Goal: Task Accomplishment & Management: Manage account settings

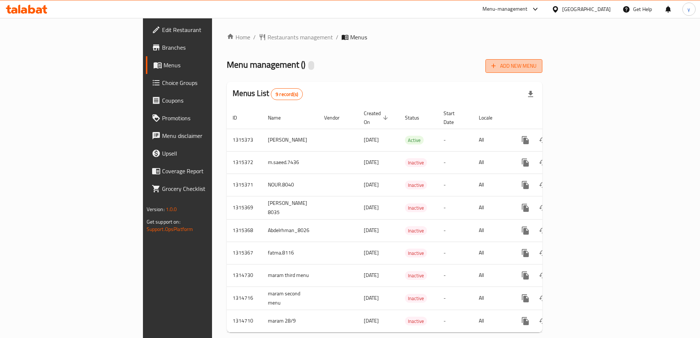
click at [536, 68] on span "Add New Menu" at bounding box center [513, 65] width 45 height 9
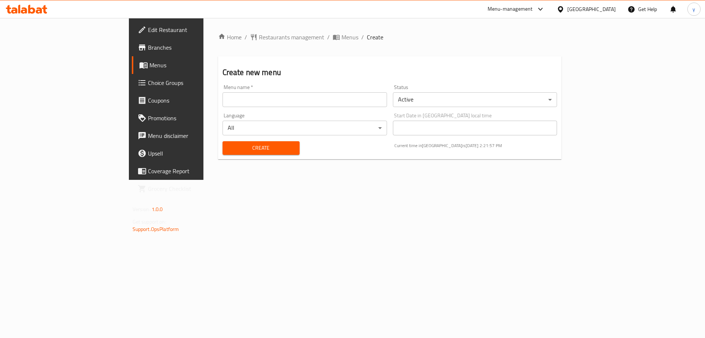
click at [223, 102] on input "text" at bounding box center [305, 99] width 165 height 15
type input "Darwesh.8043"
click at [229, 147] on span "Create" at bounding box center [261, 147] width 65 height 9
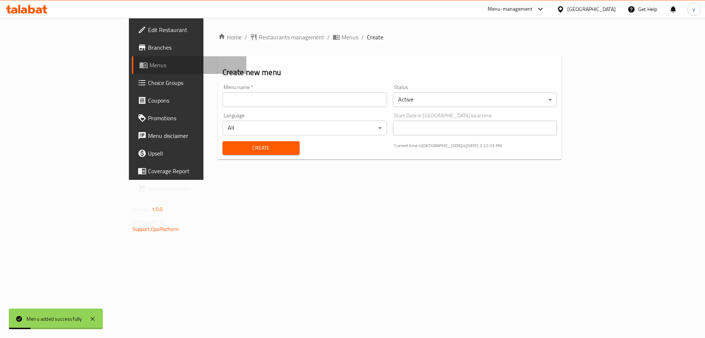
click at [150, 66] on span "Menus" at bounding box center [195, 65] width 91 height 9
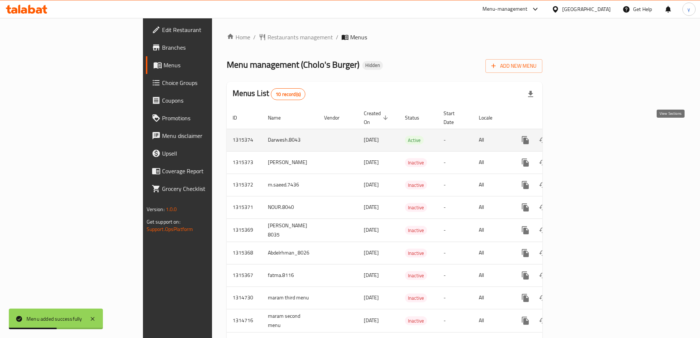
click at [583, 136] on icon "enhanced table" at bounding box center [578, 140] width 9 height 9
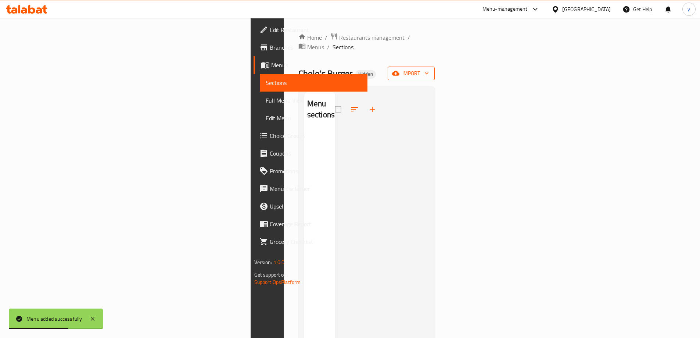
click at [429, 69] on span "import" at bounding box center [410, 73] width 35 height 9
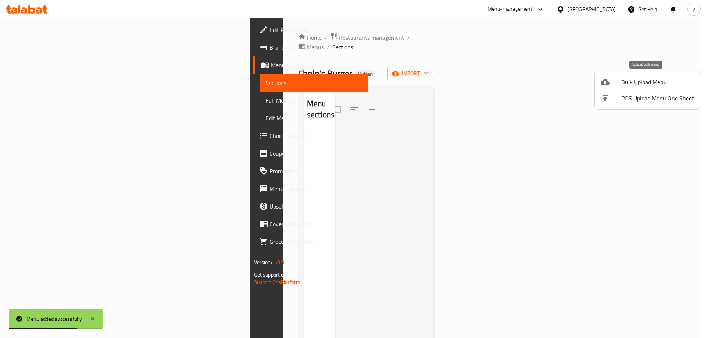
click at [656, 79] on span "Bulk Upload Menu" at bounding box center [658, 82] width 73 height 9
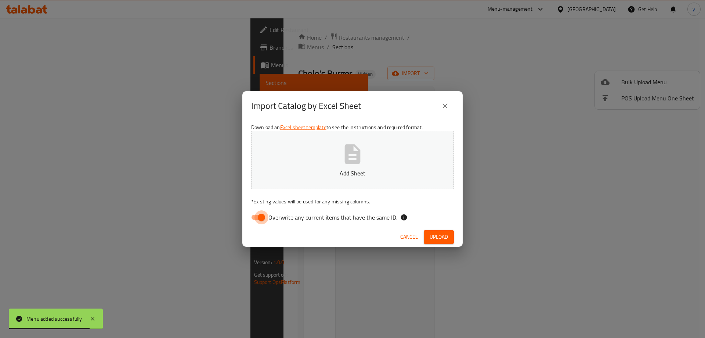
click at [255, 217] on input "Overwrite any current items that have the same ID." at bounding box center [262, 217] width 42 height 14
checkbox input "false"
click at [434, 236] on span "Upload" at bounding box center [439, 236] width 18 height 9
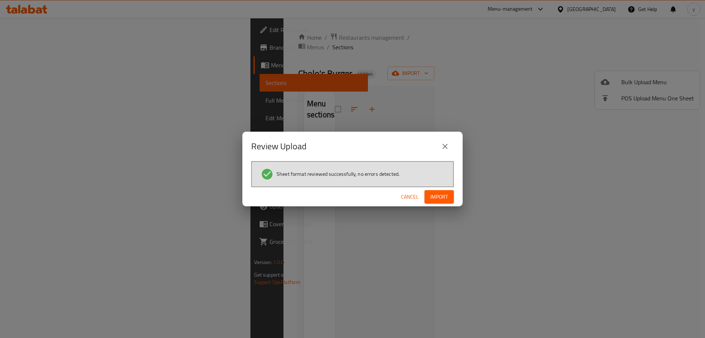
click at [432, 195] on span "Import" at bounding box center [440, 196] width 18 height 9
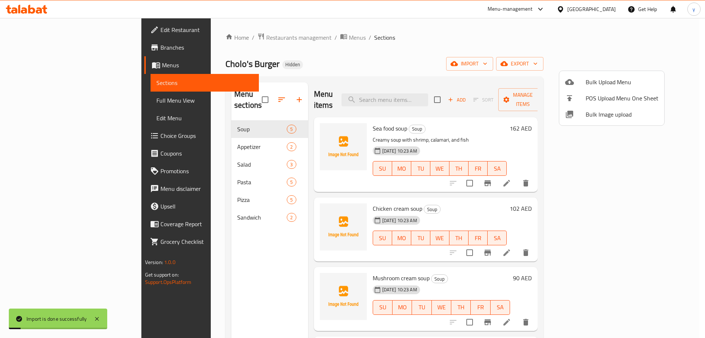
click at [31, 101] on div at bounding box center [352, 169] width 705 height 338
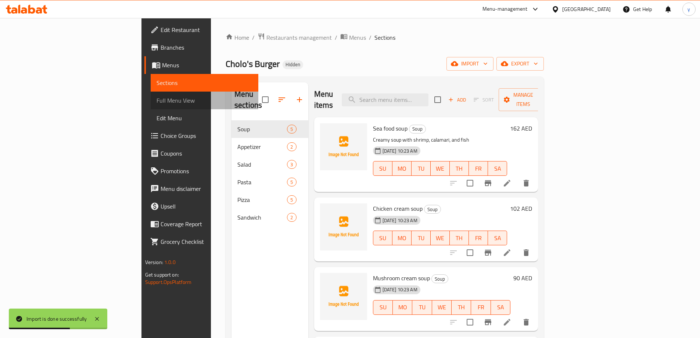
click at [157, 101] on span "Full Menu View" at bounding box center [205, 100] width 96 height 9
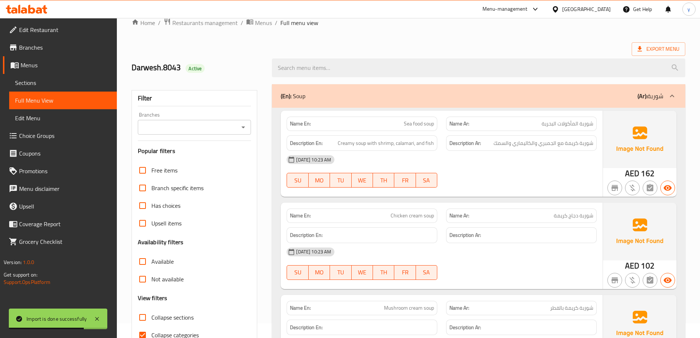
scroll to position [147, 0]
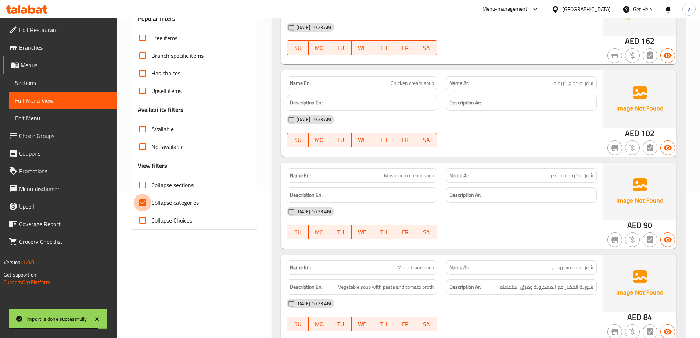
click at [150, 204] on input "Collapse categories" at bounding box center [143, 203] width 18 height 18
checkbox input "false"
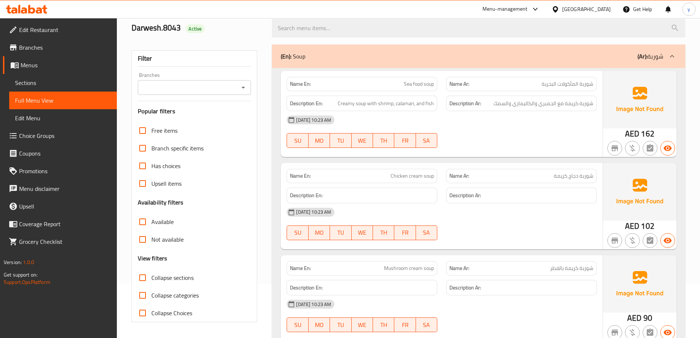
scroll to position [0, 0]
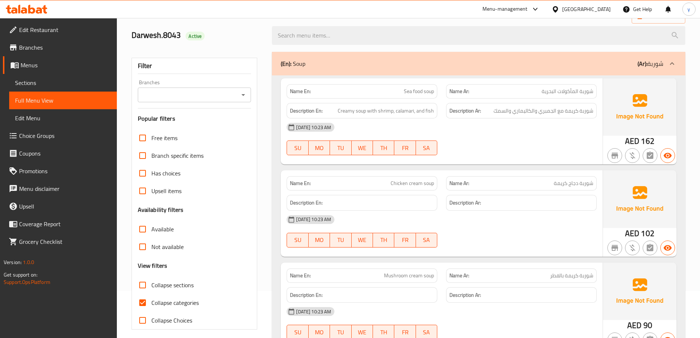
scroll to position [184, 0]
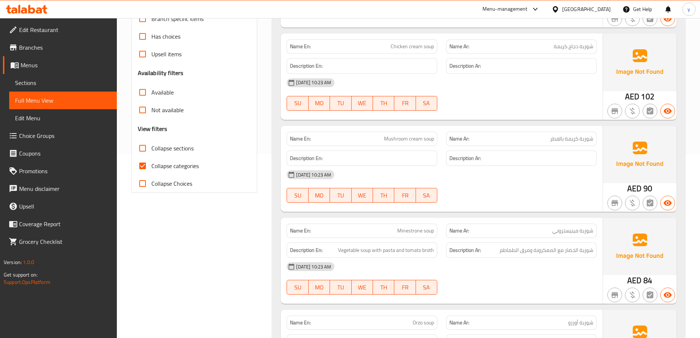
click at [145, 168] on input "Collapse categories" at bounding box center [143, 166] width 18 height 18
checkbox input "false"
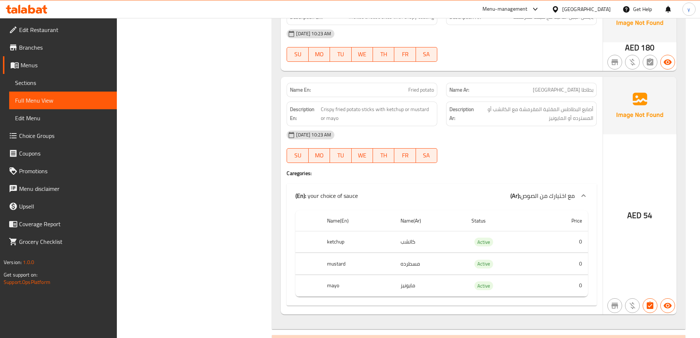
scroll to position [648, 0]
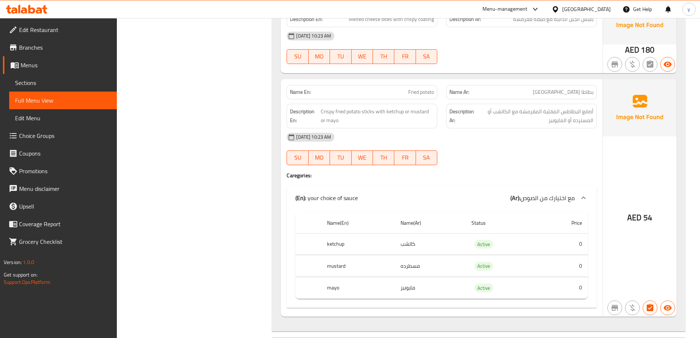
drag, startPoint x: 464, startPoint y: 248, endPoint x: 470, endPoint y: 248, distance: 5.9
click at [464, 255] on td "مسطرده" at bounding box center [430, 266] width 71 height 22
click at [481, 277] on td "Active" at bounding box center [501, 288] width 73 height 22
click at [314, 152] on span "MO" at bounding box center [319, 157] width 15 height 11
click at [304, 152] on span "SU" at bounding box center [297, 157] width 15 height 11
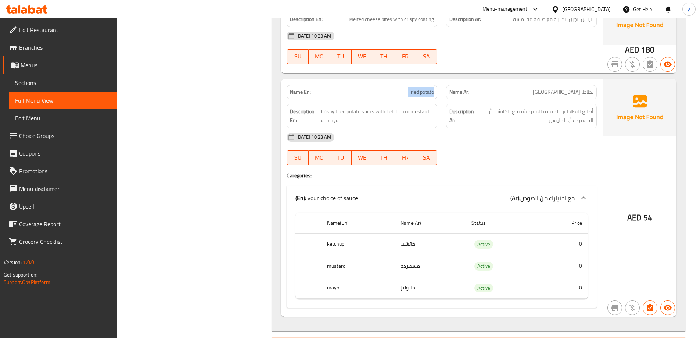
drag, startPoint x: 400, startPoint y: 83, endPoint x: 437, endPoint y: 84, distance: 36.7
click at [437, 85] on div "Name En: Fried potato" at bounding box center [362, 92] width 151 height 14
copy span "Fried potato"
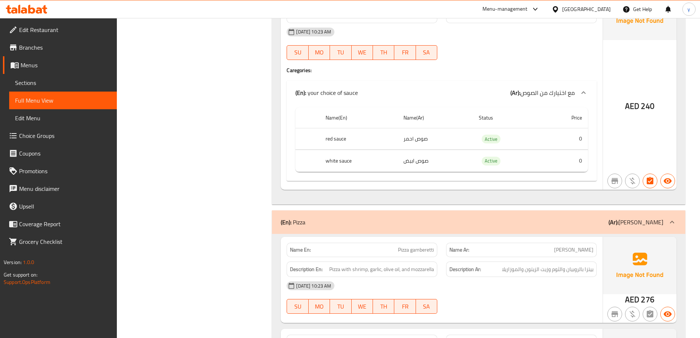
scroll to position [1616, 0]
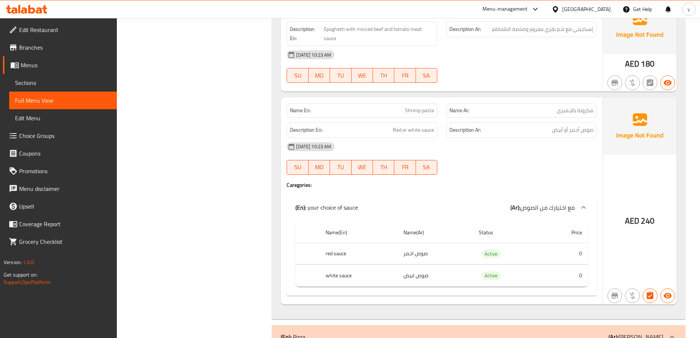
click at [424, 107] on span "Shrimp pasta" at bounding box center [419, 111] width 29 height 8
copy span "Shrimp pasta"
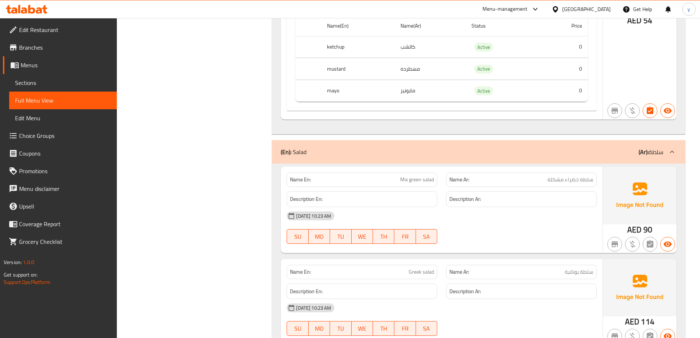
scroll to position [698, 0]
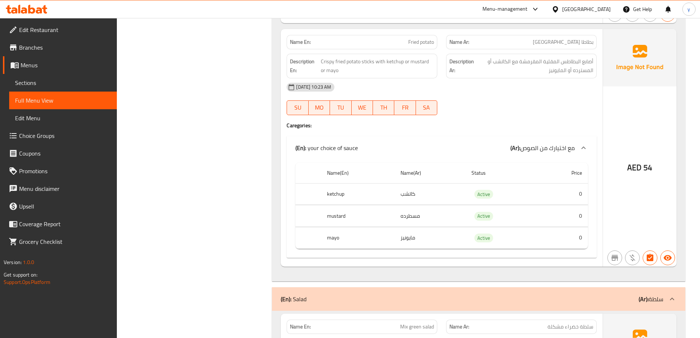
click at [334, 205] on th "mustard" at bounding box center [357, 216] width 73 height 22
click at [410, 206] on td "مسطرده" at bounding box center [430, 216] width 71 height 22
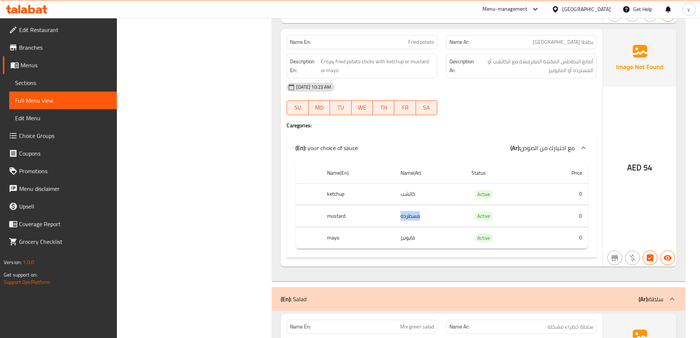
click at [410, 206] on td "مسطرده" at bounding box center [430, 216] width 71 height 22
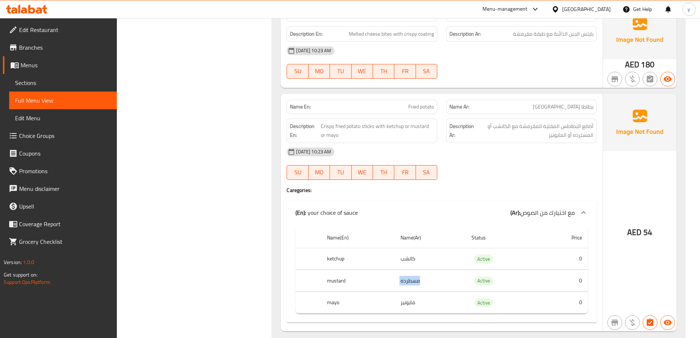
scroll to position [625, 0]
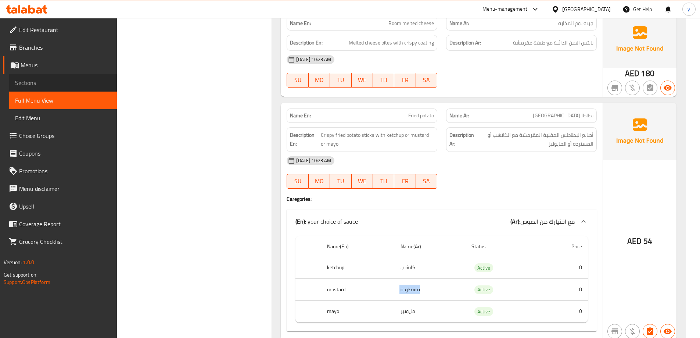
click at [31, 79] on span "Sections" at bounding box center [63, 82] width 96 height 9
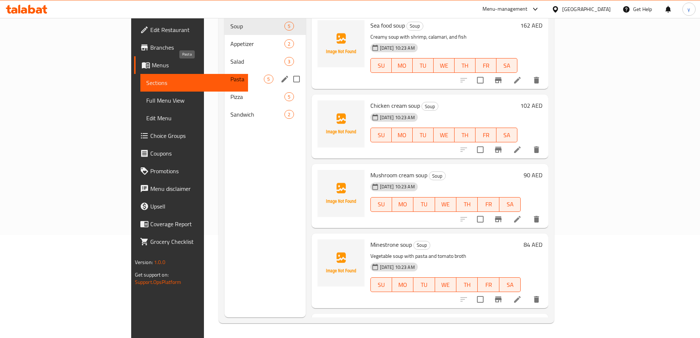
click at [230, 75] on span "Pasta" at bounding box center [246, 79] width 33 height 9
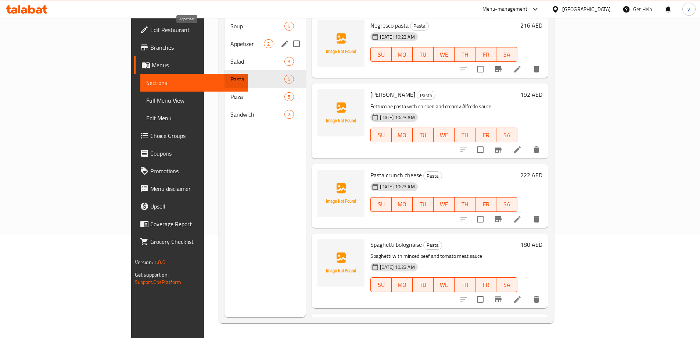
click at [230, 39] on span "Appetizer" at bounding box center [246, 43] width 33 height 9
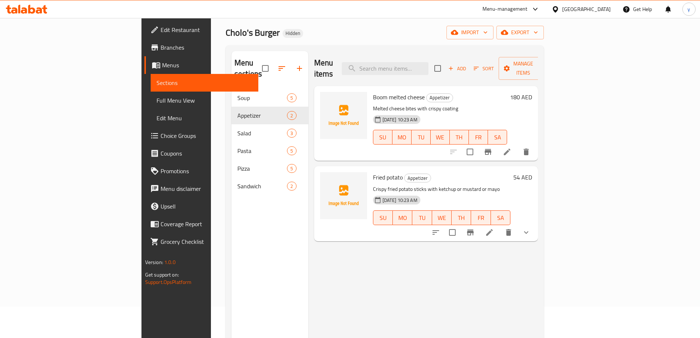
scroll to position [29, 0]
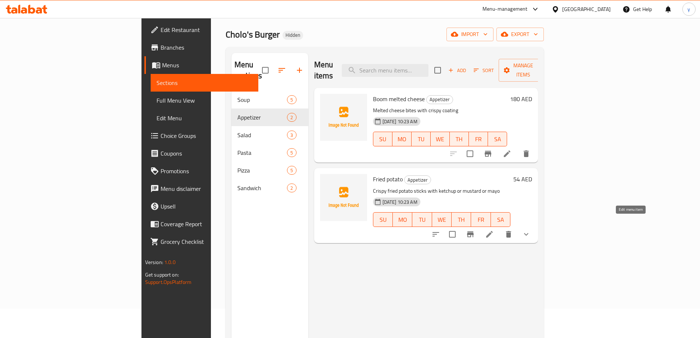
click at [494, 230] on icon at bounding box center [489, 234] width 9 height 9
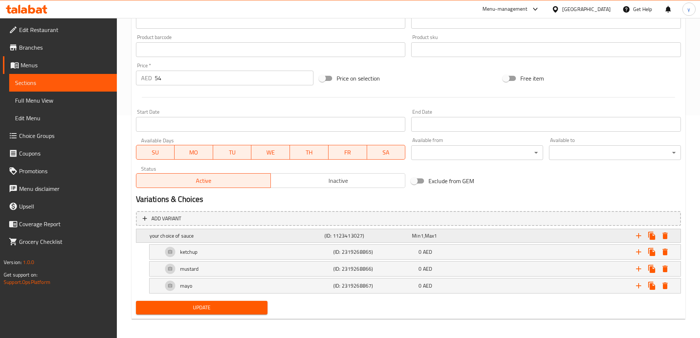
scroll to position [224, 0]
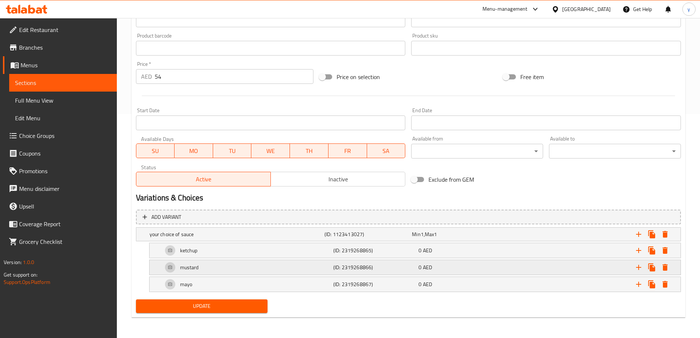
click at [264, 263] on div "mustard" at bounding box center [246, 267] width 170 height 18
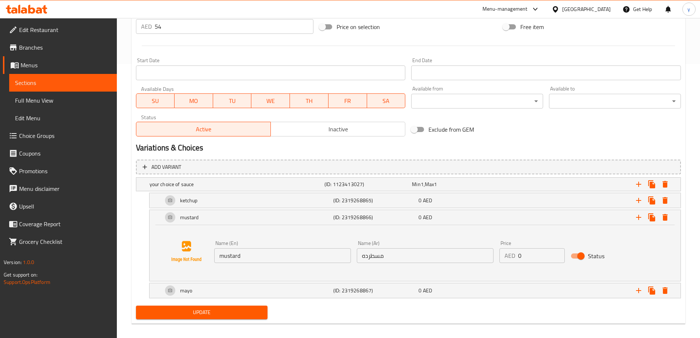
scroll to position [280, 0]
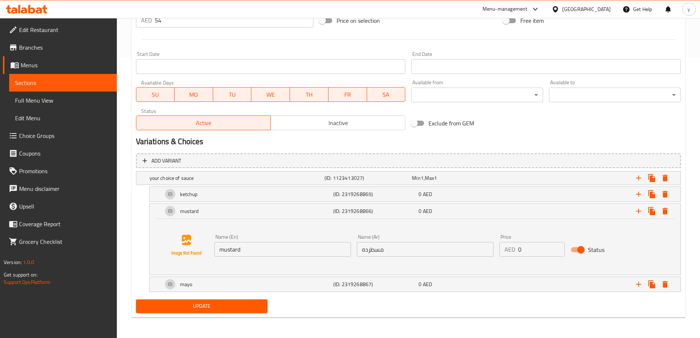
click at [371, 251] on input "مسطرده" at bounding box center [425, 249] width 137 height 15
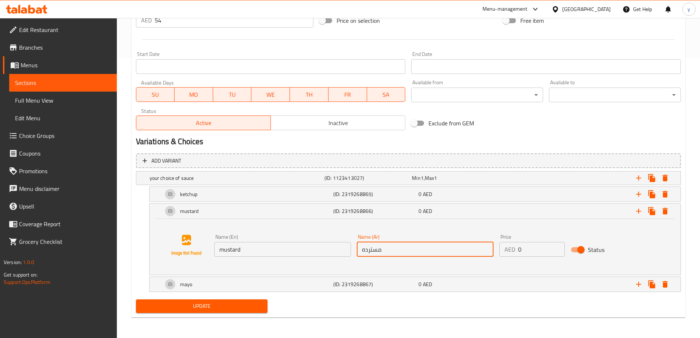
type input "مسترده"
click at [219, 308] on span "Update" at bounding box center [202, 305] width 120 height 9
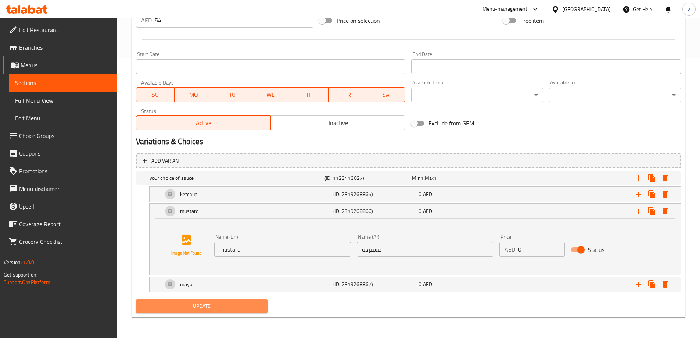
click at [240, 303] on span "Update" at bounding box center [202, 305] width 120 height 9
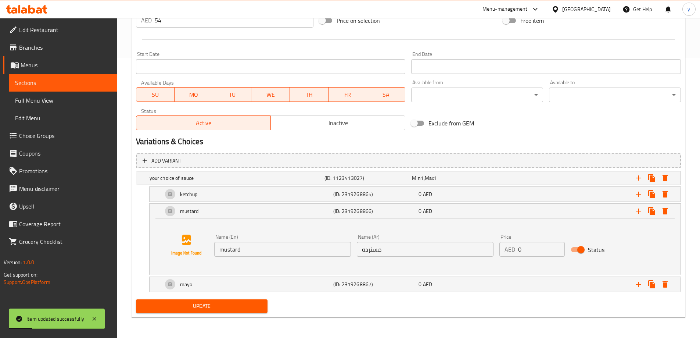
click at [82, 98] on span "Full Menu View" at bounding box center [63, 100] width 96 height 9
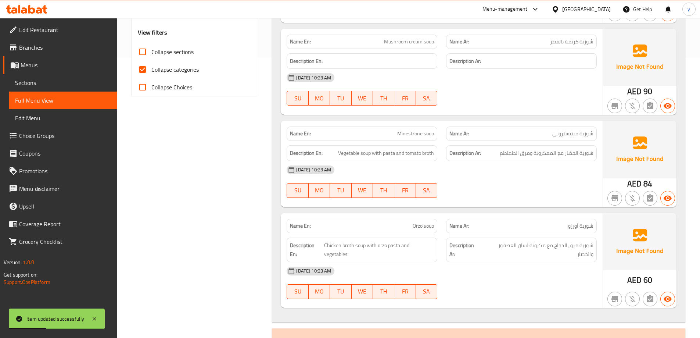
click at [173, 70] on span "Collapse categories" at bounding box center [174, 69] width 47 height 9
click at [151, 70] on input "Collapse categories" at bounding box center [143, 70] width 18 height 18
checkbox input "false"
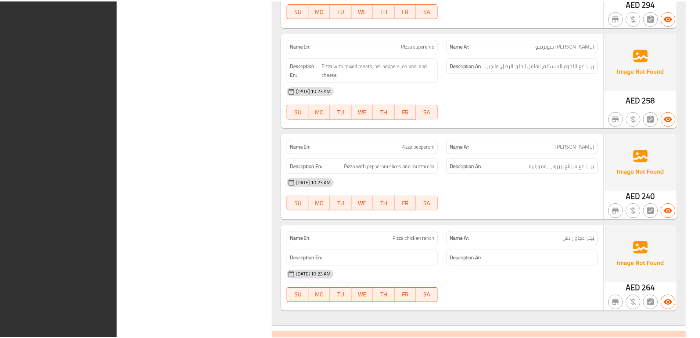
scroll to position [2338, 0]
